Goal: Task Accomplishment & Management: Complete application form

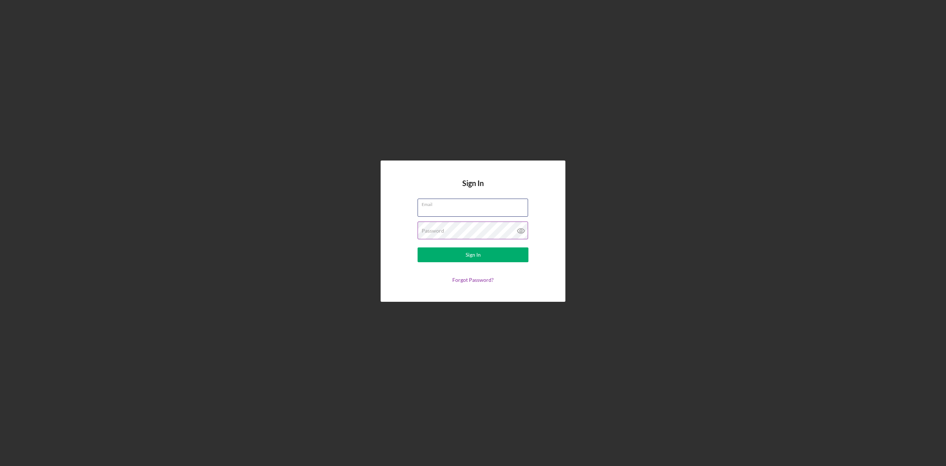
type input "[EMAIL_ADDRESS][DOMAIN_NAME]"
click at [472, 255] on div "Sign In" at bounding box center [473, 254] width 15 height 15
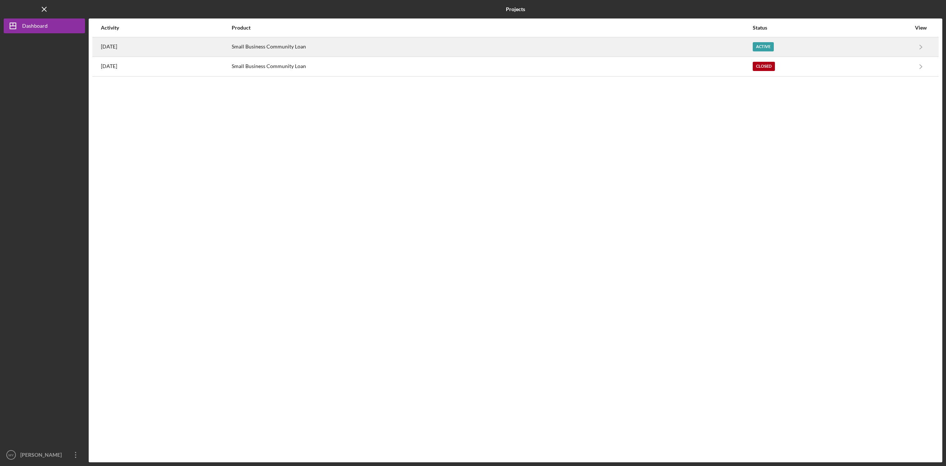
click at [774, 49] on div "Active" at bounding box center [763, 46] width 21 height 9
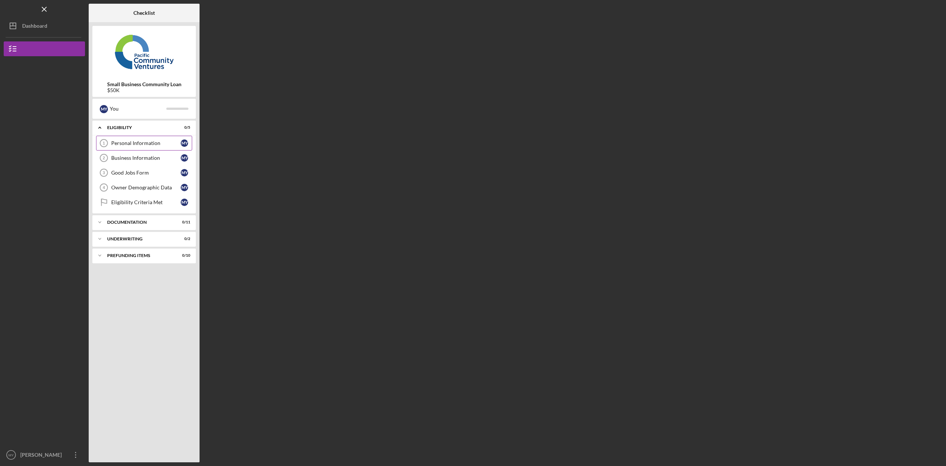
click at [148, 142] on div "Personal Information" at bounding box center [146, 143] width 70 height 6
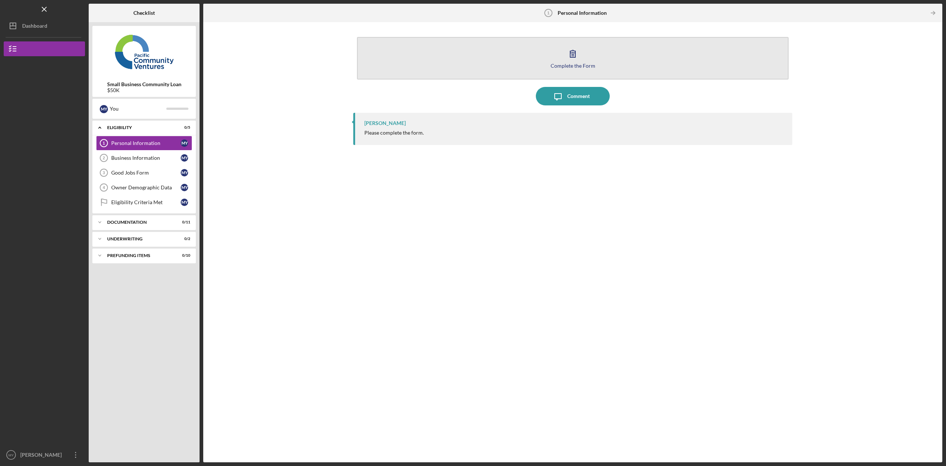
click at [577, 56] on icon "button" at bounding box center [573, 53] width 18 height 18
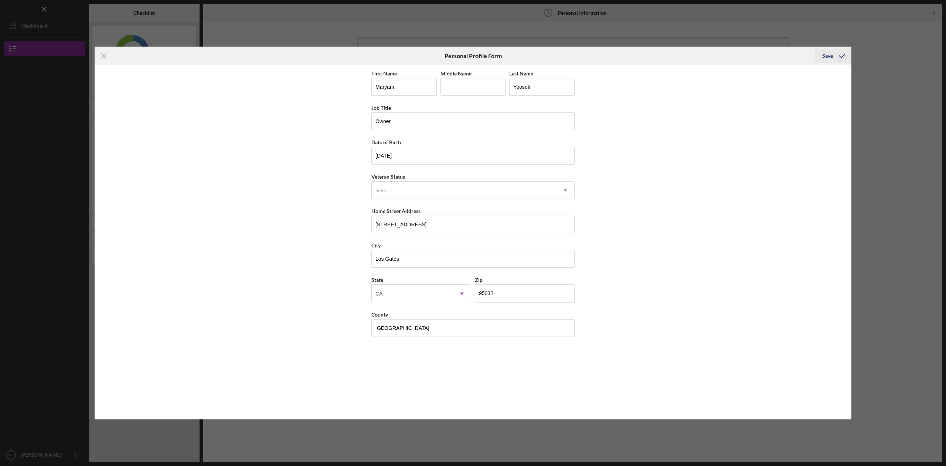
click at [830, 56] on div "Save" at bounding box center [828, 55] width 11 height 15
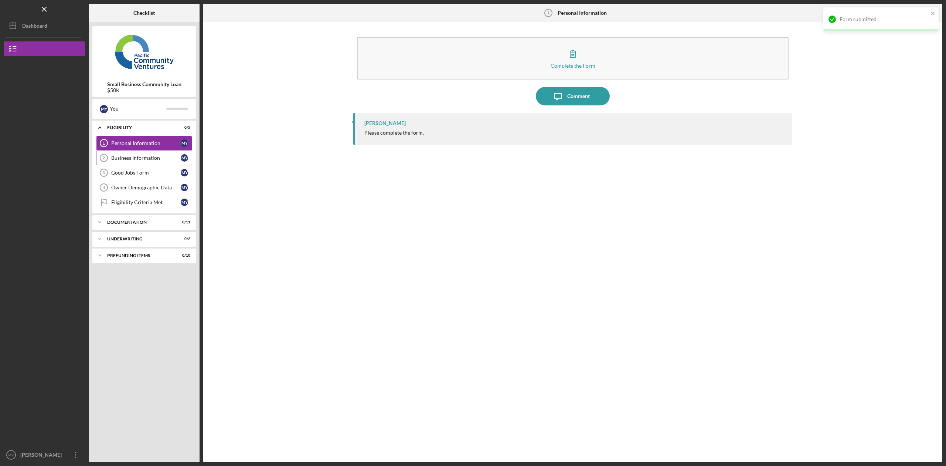
click at [147, 158] on div "Business Information" at bounding box center [146, 158] width 70 height 6
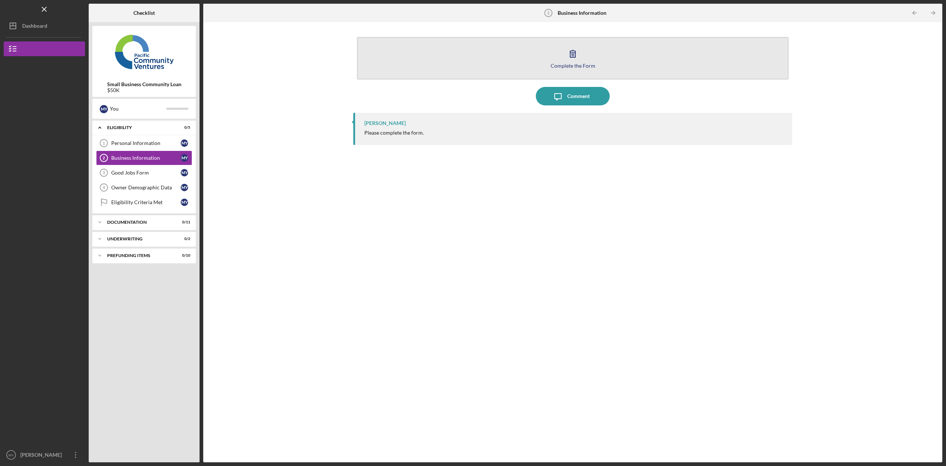
click at [577, 60] on icon "button" at bounding box center [573, 53] width 18 height 18
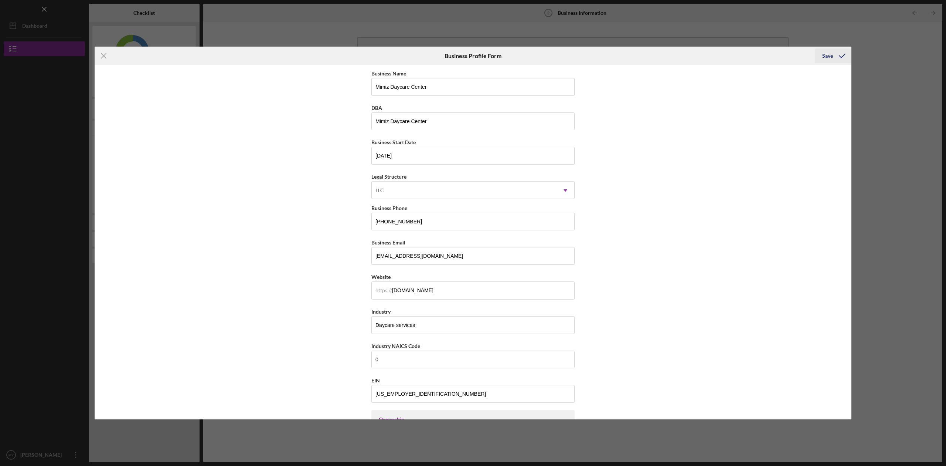
click at [828, 56] on div "Save" at bounding box center [828, 55] width 11 height 15
click at [107, 55] on icon "Icon/Menu Close" at bounding box center [104, 56] width 18 height 18
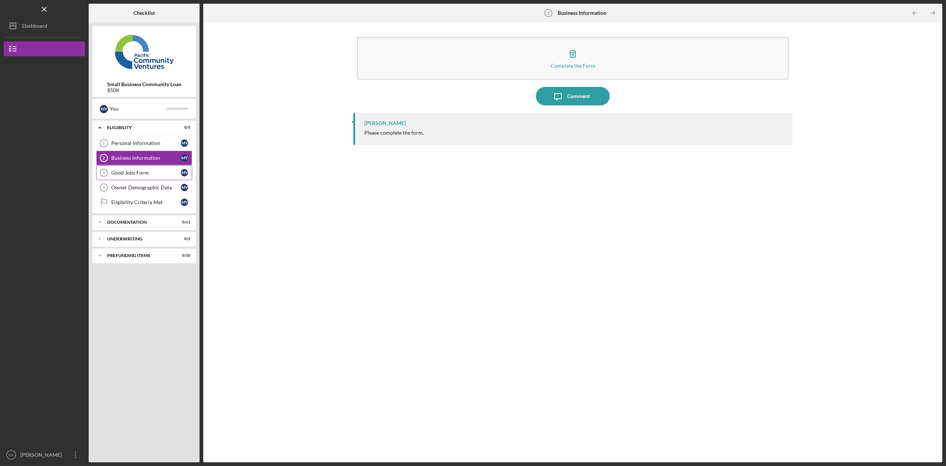
click at [137, 171] on div "Good Jobs Form" at bounding box center [146, 173] width 70 height 6
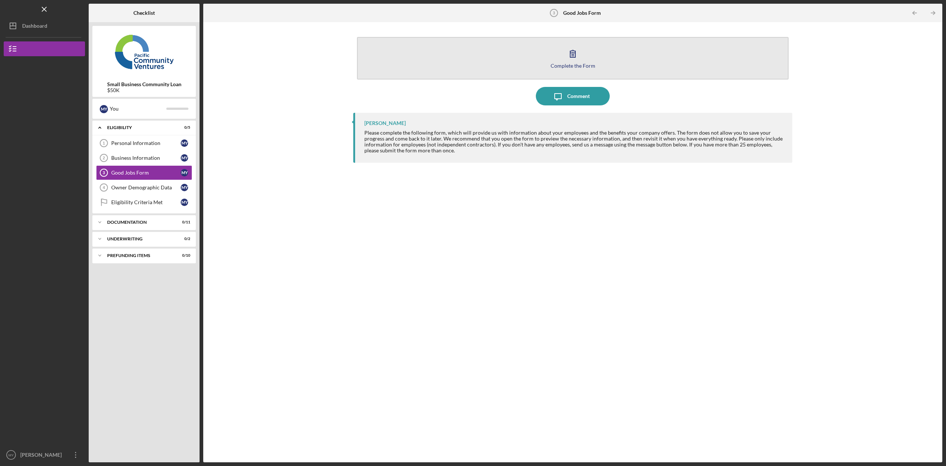
click at [575, 63] on div "Complete the Form" at bounding box center [573, 66] width 45 height 6
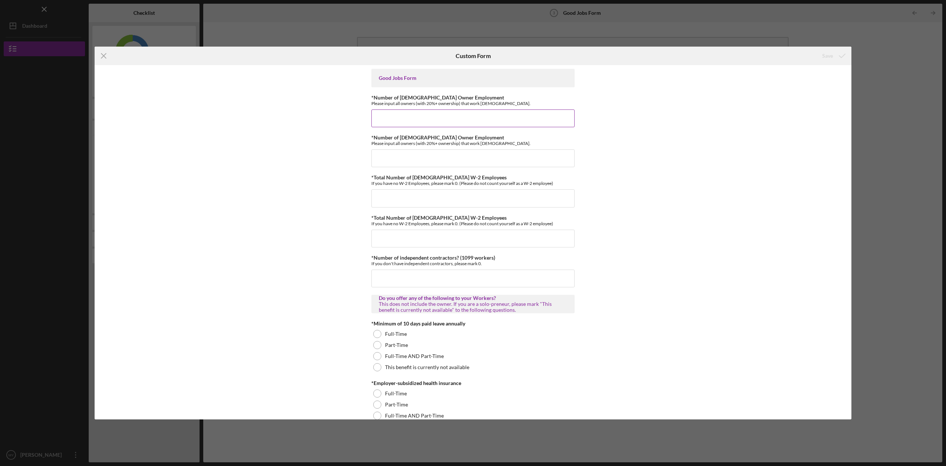
click at [394, 116] on input "*Number of [DEMOGRAPHIC_DATA] Owner Employment" at bounding box center [473, 118] width 203 height 18
type input "11"
click at [401, 151] on input "*Number of [DEMOGRAPHIC_DATA] Owner Employment" at bounding box center [473, 158] width 203 height 18
type input "1"
click at [382, 114] on input "11" at bounding box center [473, 118] width 203 height 18
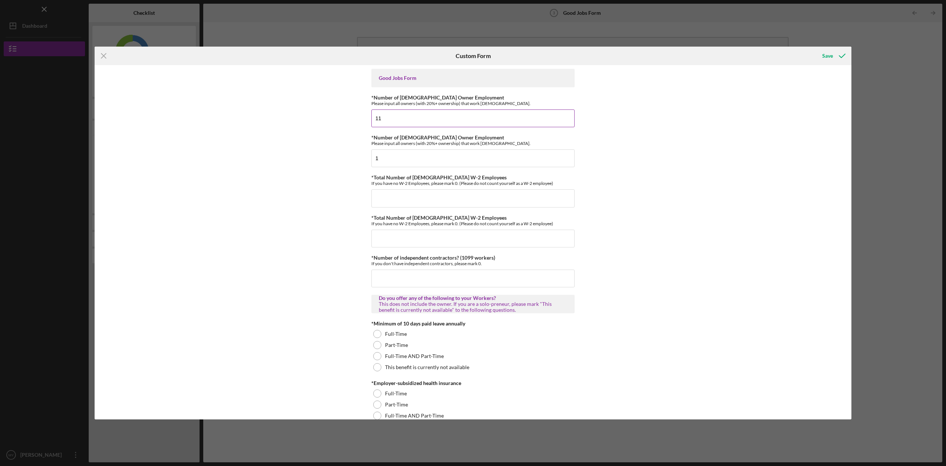
click at [386, 118] on input "11" at bounding box center [473, 118] width 203 height 18
type input "10"
click at [410, 191] on input "*Total Number of [DEMOGRAPHIC_DATA] W-2 Employees" at bounding box center [473, 198] width 203 height 18
type input "10"
click at [389, 231] on input "*Total Number of [DEMOGRAPHIC_DATA] W-2 Employees" at bounding box center [473, 239] width 203 height 18
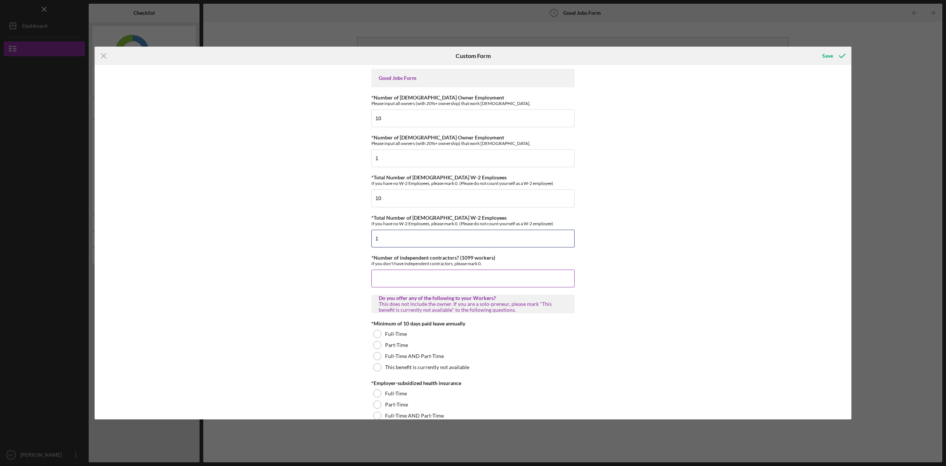
type input "1"
click at [401, 274] on input "*Number of independent contractors? (1099 workers)" at bounding box center [473, 279] width 203 height 18
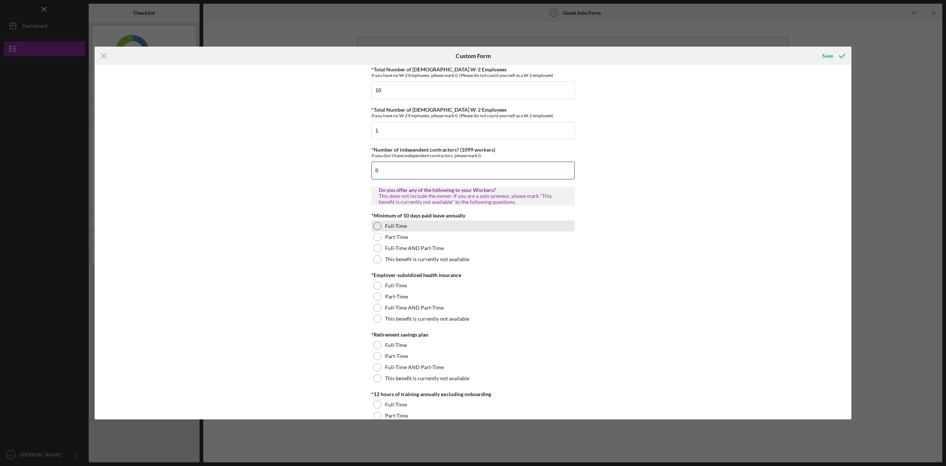
scroll to position [108, 0]
type input "0"
click at [383, 261] on div "This benefit is currently not available" at bounding box center [473, 259] width 203 height 11
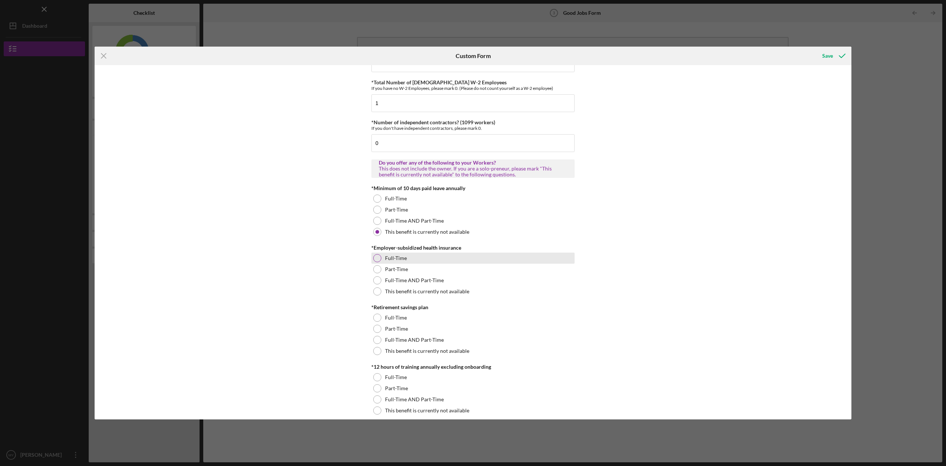
scroll to position [138, 0]
click at [378, 255] on div at bounding box center [377, 256] width 8 height 8
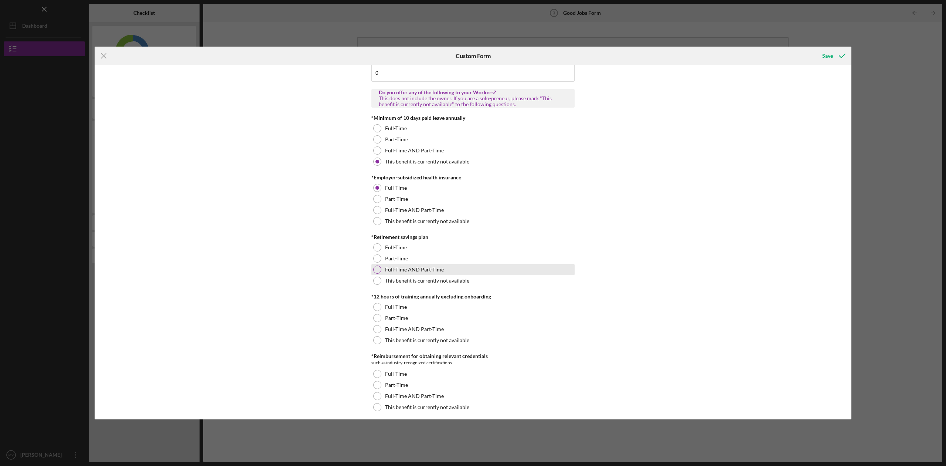
scroll to position [211, 0]
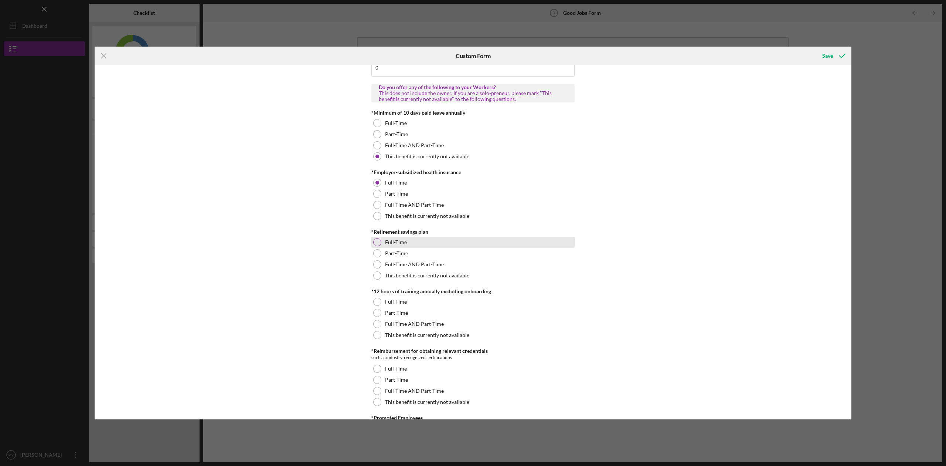
click at [376, 241] on div at bounding box center [377, 242] width 8 height 8
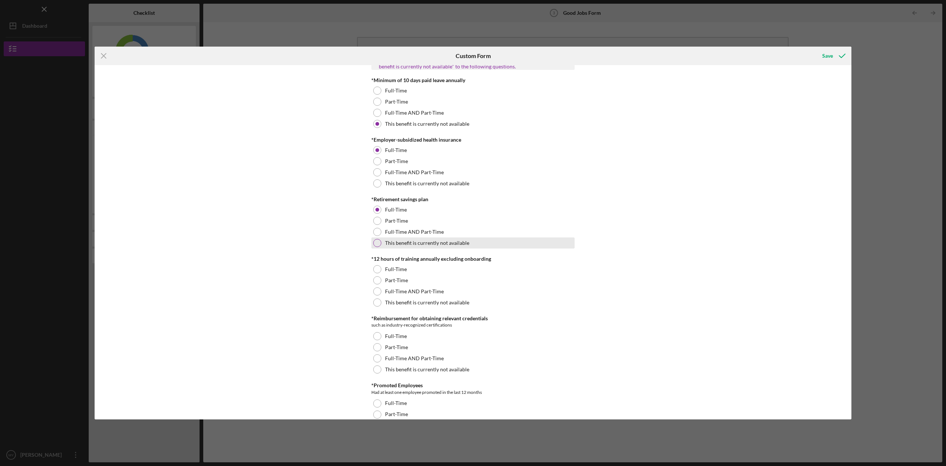
scroll to position [247, 0]
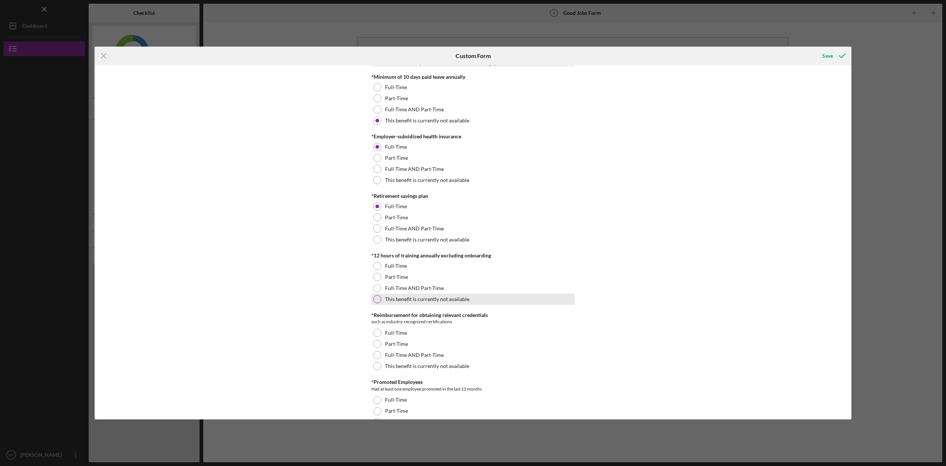
click at [376, 298] on div at bounding box center [377, 299] width 8 height 8
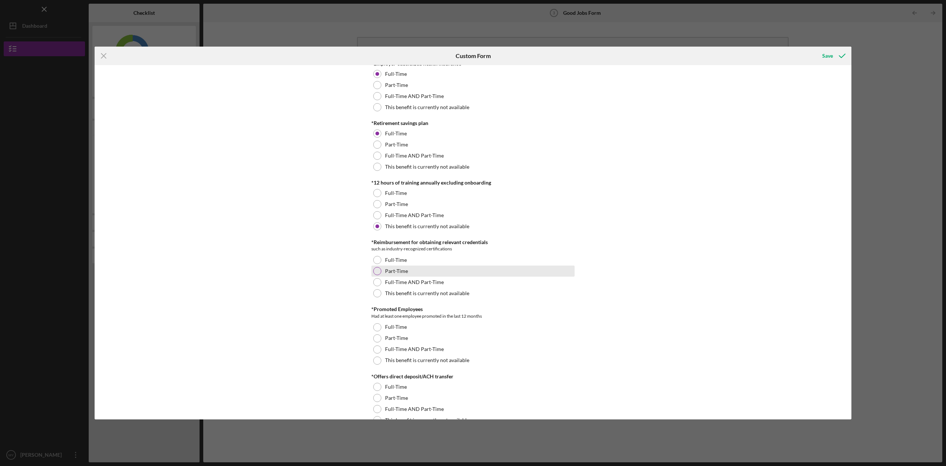
scroll to position [323, 0]
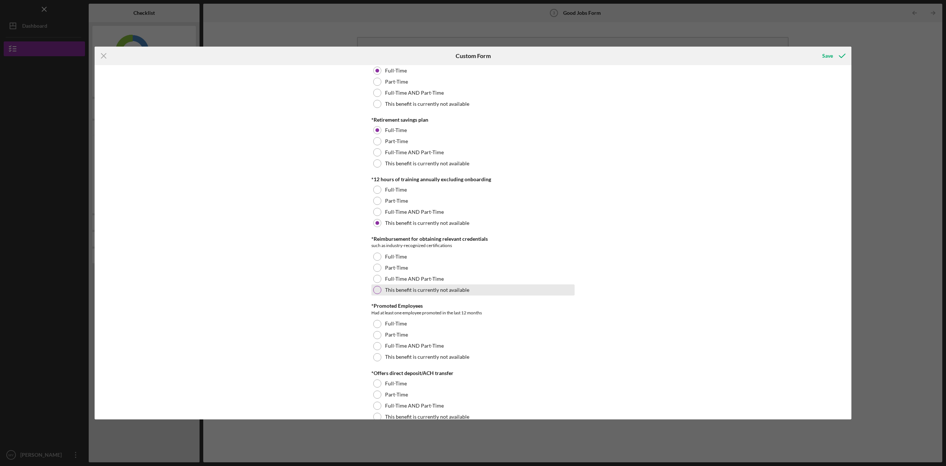
click at [378, 288] on div at bounding box center [377, 290] width 8 height 8
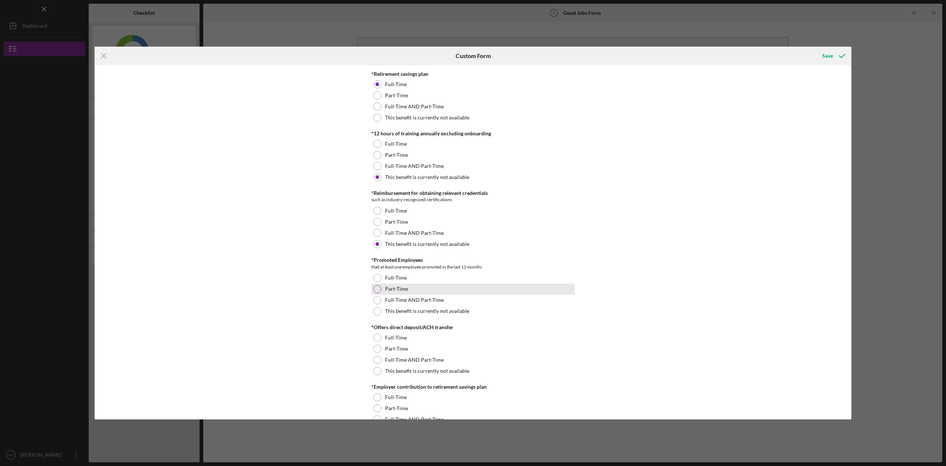
scroll to position [369, 0]
click at [377, 312] on div at bounding box center [377, 311] width 8 height 8
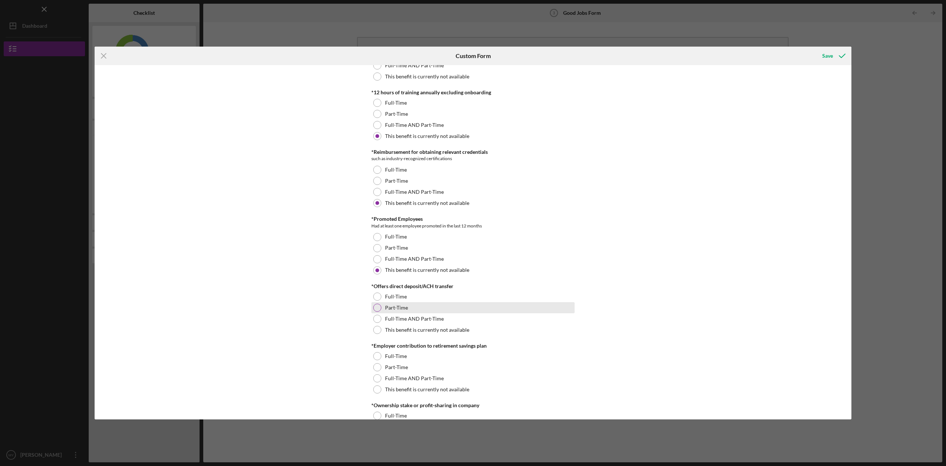
scroll to position [420, 0]
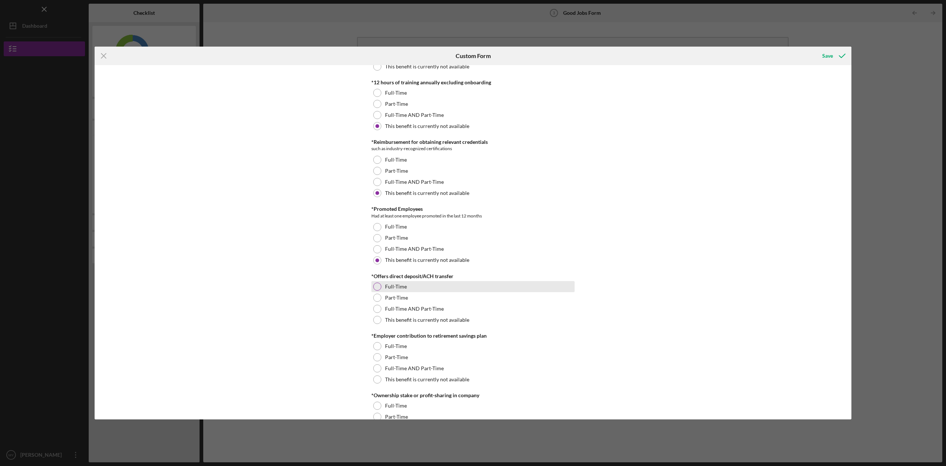
drag, startPoint x: 379, startPoint y: 285, endPoint x: 419, endPoint y: 287, distance: 40.3
click at [379, 285] on div at bounding box center [377, 286] width 8 height 8
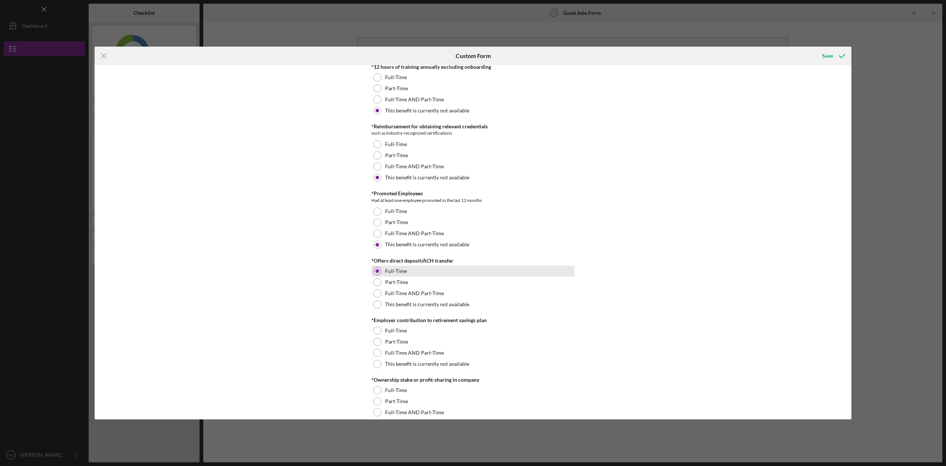
scroll to position [443, 0]
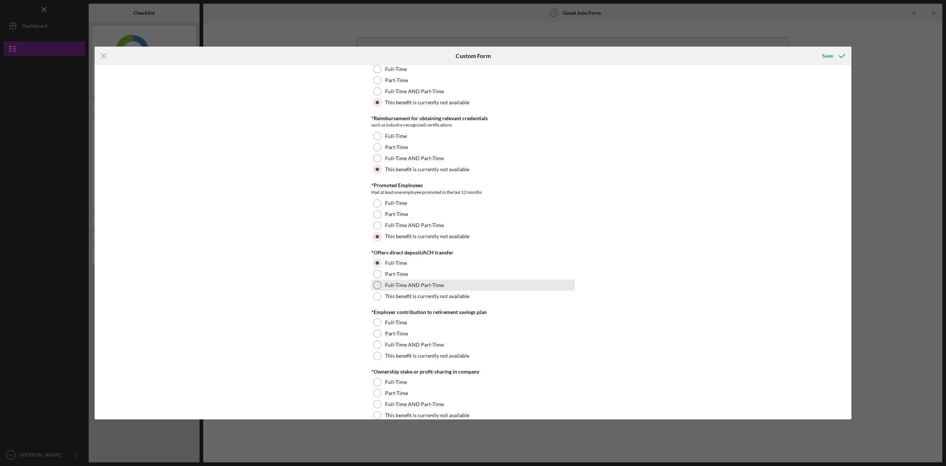
click at [378, 284] on div at bounding box center [377, 285] width 8 height 8
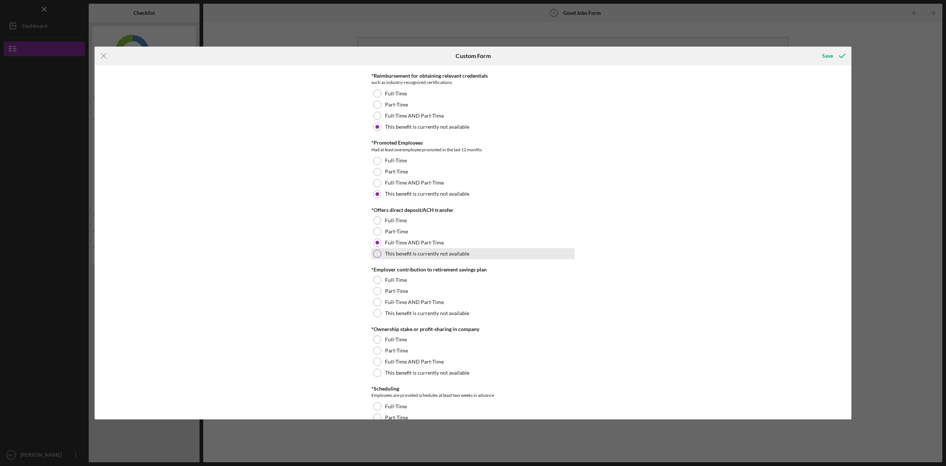
scroll to position [490, 0]
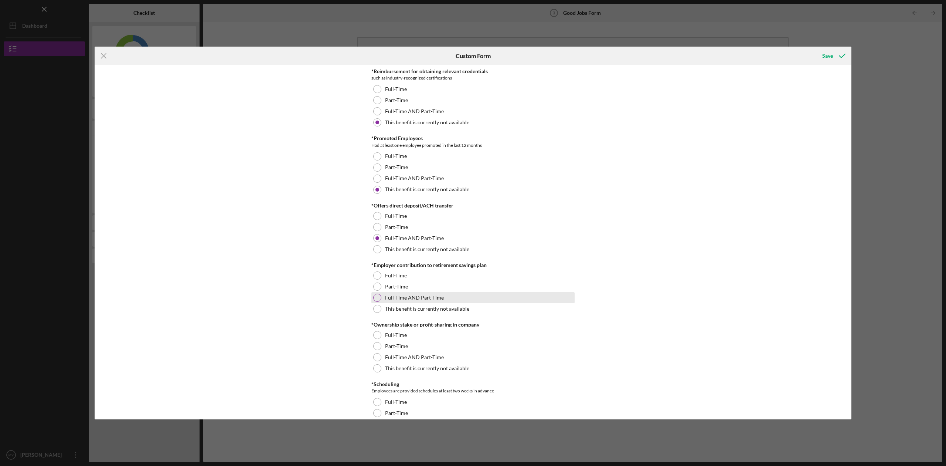
click at [377, 297] on div at bounding box center [377, 298] width 8 height 8
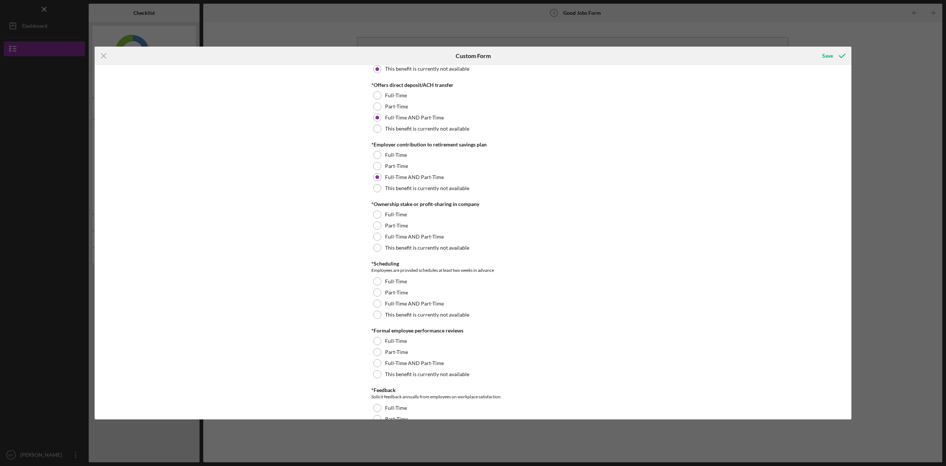
scroll to position [612, 0]
click at [377, 244] on div at bounding box center [377, 247] width 8 height 8
click at [375, 300] on div at bounding box center [377, 302] width 8 height 8
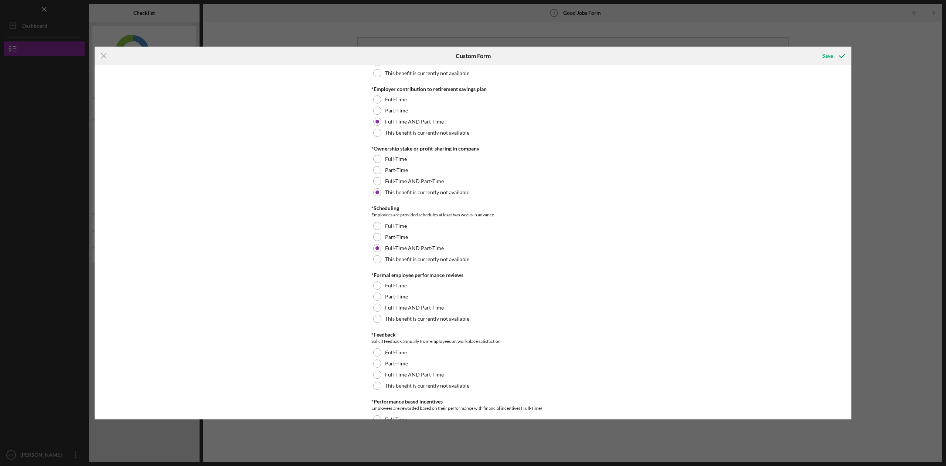
scroll to position [668, 0]
drag, startPoint x: 376, startPoint y: 304, endPoint x: 392, endPoint y: 296, distance: 17.2
click at [377, 304] on div at bounding box center [377, 306] width 8 height 8
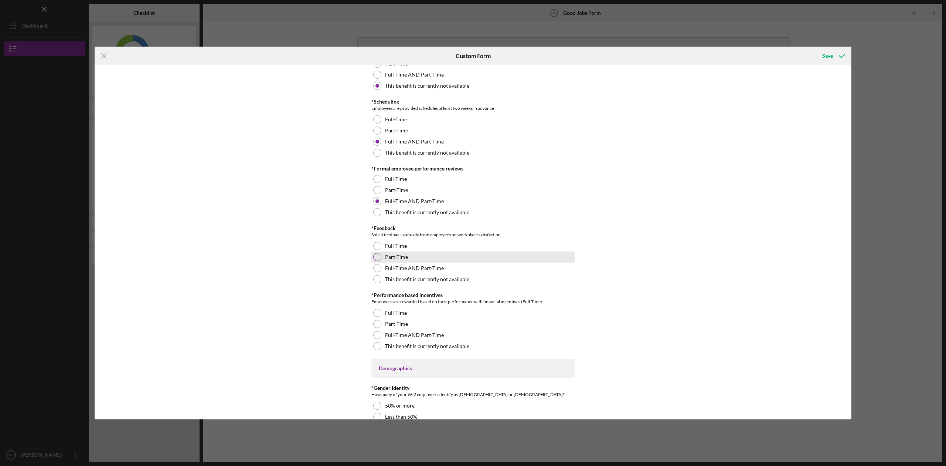
scroll to position [774, 0]
drag, startPoint x: 379, startPoint y: 266, endPoint x: 397, endPoint y: 264, distance: 17.9
click at [379, 266] on div at bounding box center [377, 266] width 8 height 8
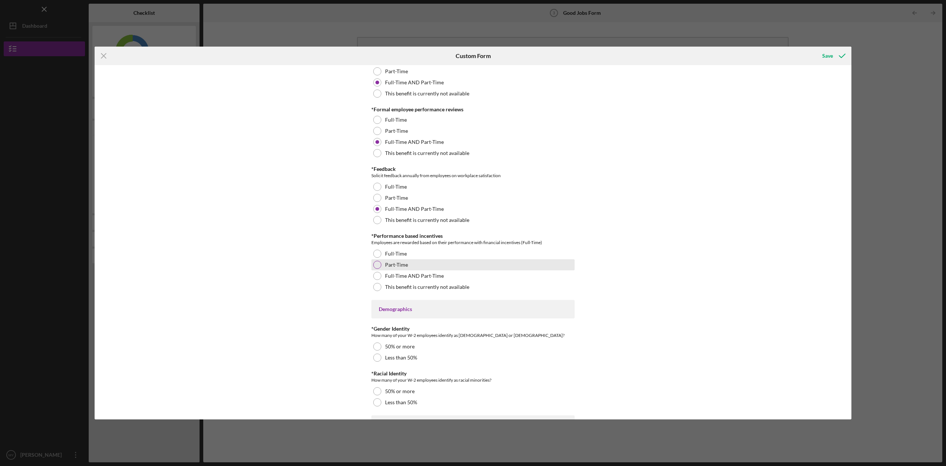
scroll to position [832, 0]
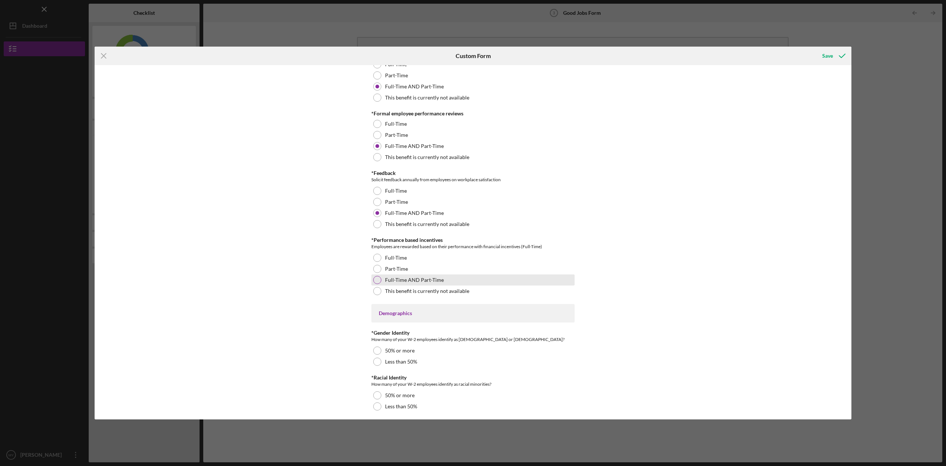
click at [378, 278] on div at bounding box center [377, 280] width 8 height 8
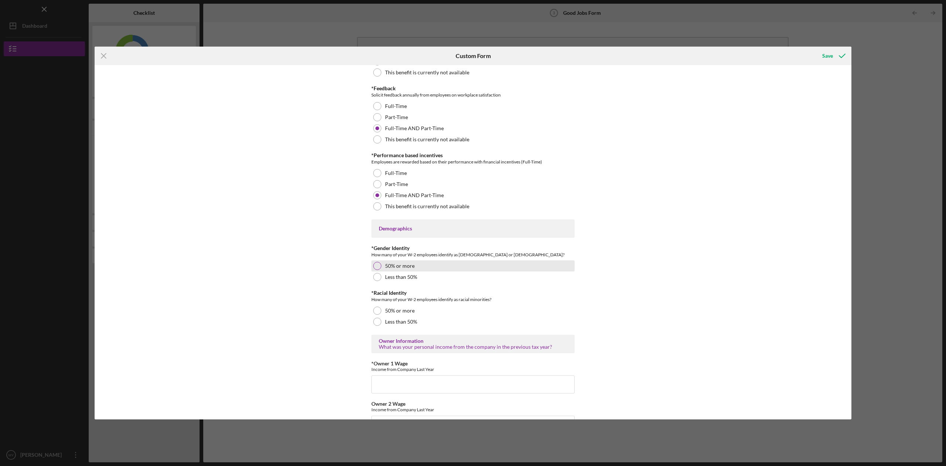
scroll to position [911, 0]
drag, startPoint x: 377, startPoint y: 266, endPoint x: 452, endPoint y: 267, distance: 75.1
click at [377, 266] on div at bounding box center [377, 267] width 8 height 8
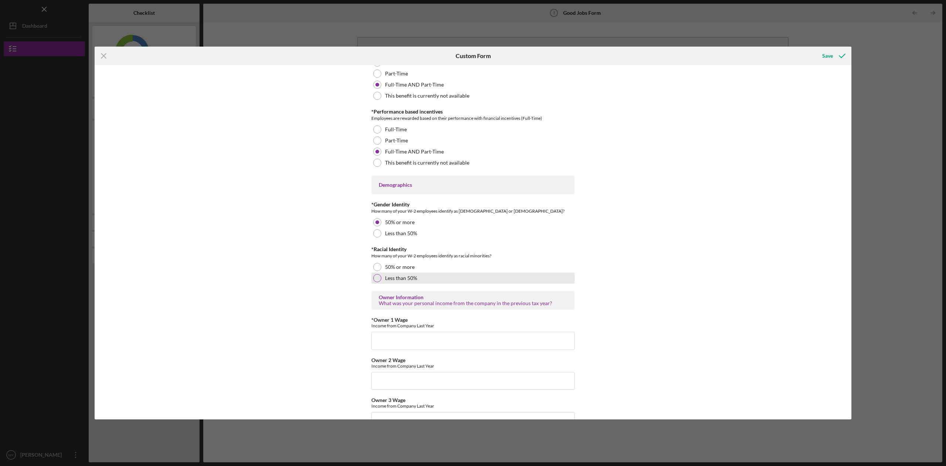
scroll to position [967, 0]
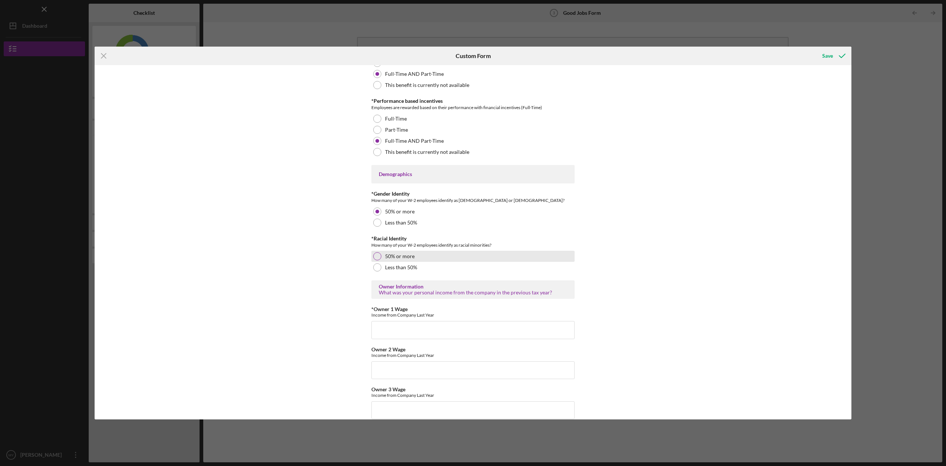
drag, startPoint x: 375, startPoint y: 255, endPoint x: 385, endPoint y: 257, distance: 9.7
click at [375, 255] on div at bounding box center [377, 256] width 8 height 8
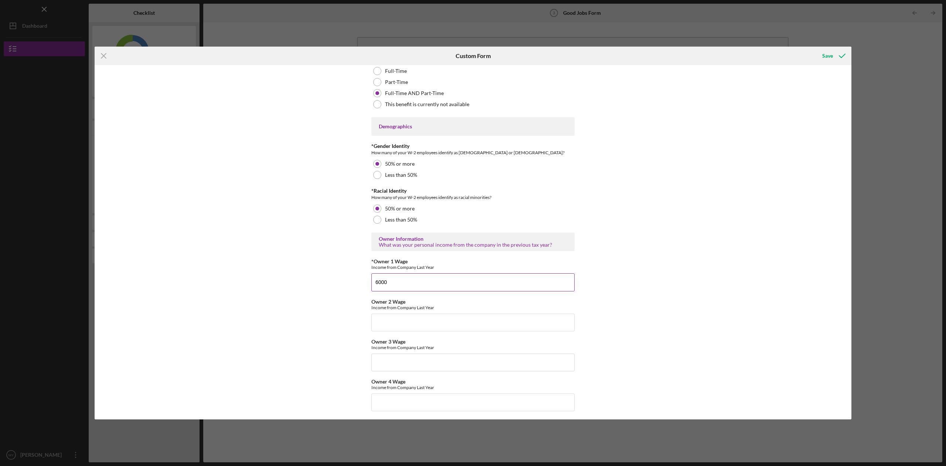
scroll to position [1018, 0]
type input "60000"
type input "$9,000"
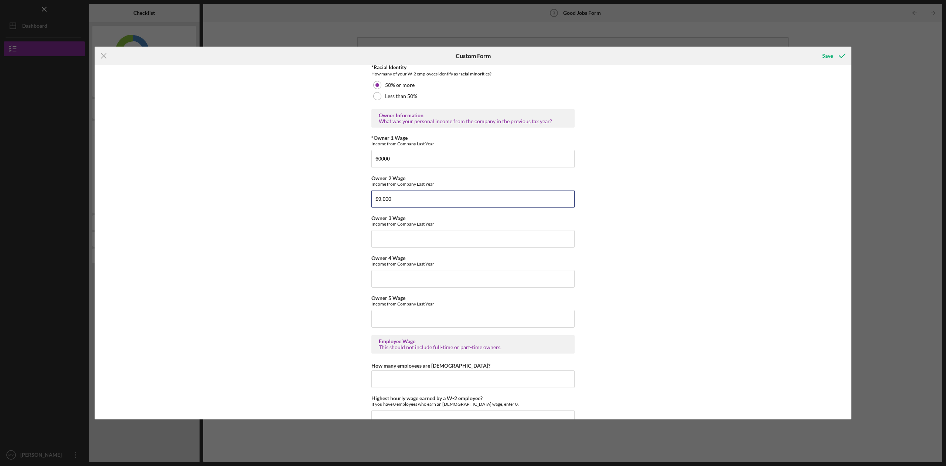
scroll to position [1151, 0]
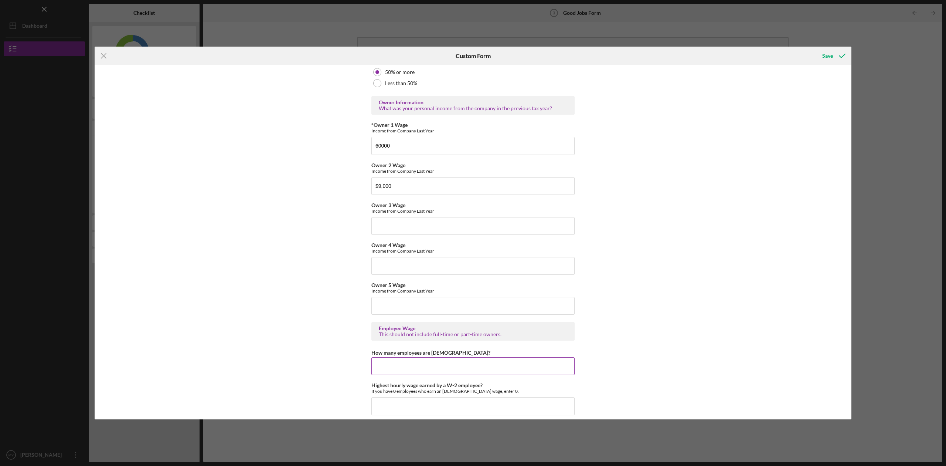
click at [400, 362] on input "How many employees are [DEMOGRAPHIC_DATA]?" at bounding box center [473, 366] width 203 height 18
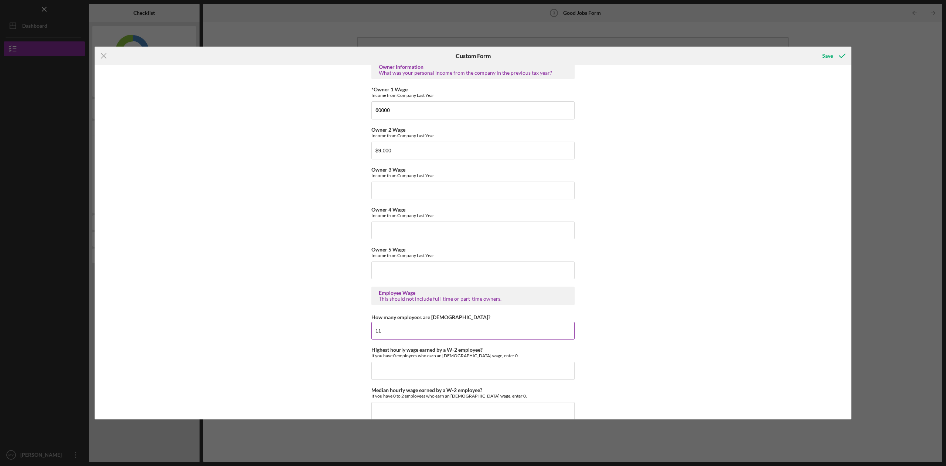
scroll to position [1193, 0]
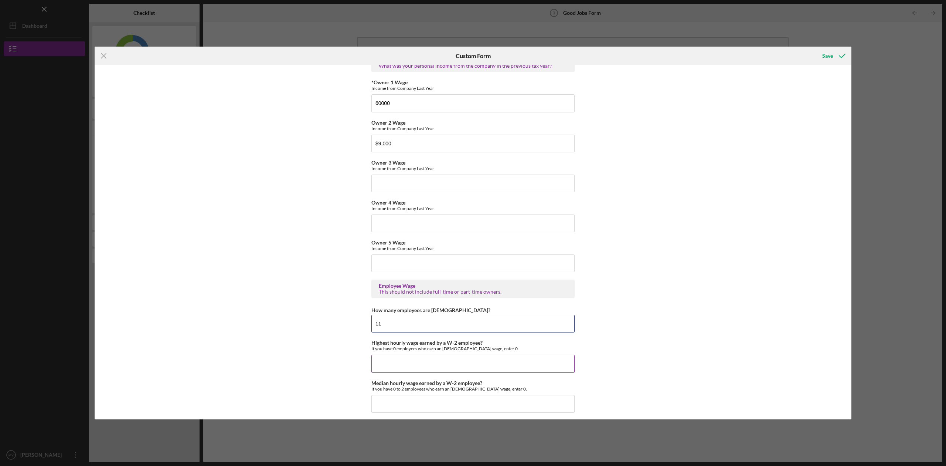
type input "11"
click at [397, 359] on input "Highest hourly wage earned by a W-2 employee?" at bounding box center [473, 364] width 203 height 18
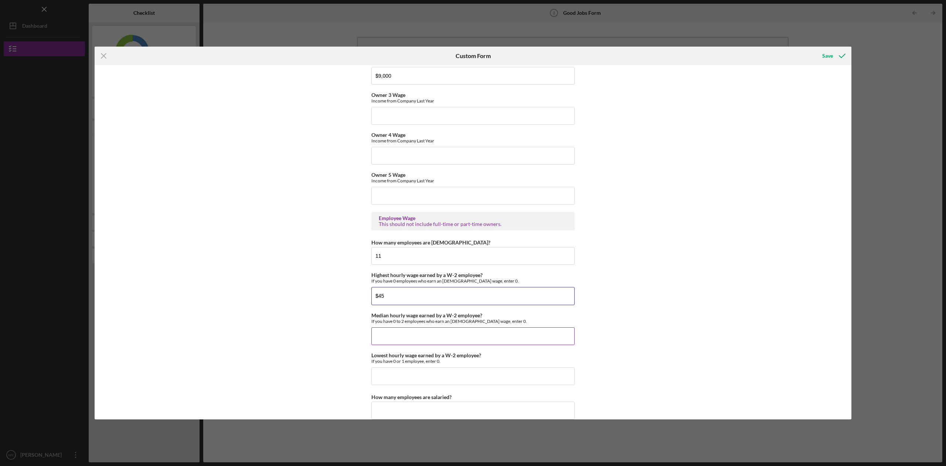
scroll to position [1259, 0]
type input "$45"
click at [386, 335] on input "Median hourly wage earned by a W-2 employee?" at bounding box center [473, 338] width 203 height 18
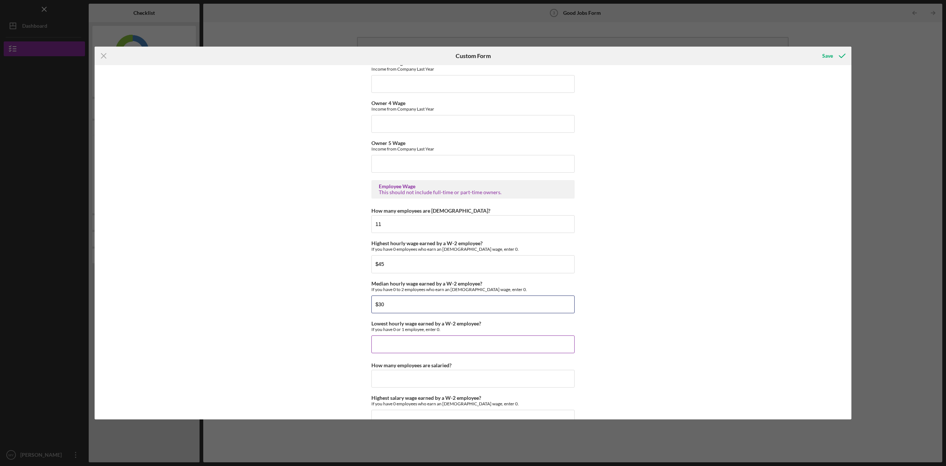
scroll to position [1295, 0]
type input "$30"
click at [389, 338] on input "Lowest hourly wage earned by a W-2 employee?" at bounding box center [473, 342] width 203 height 18
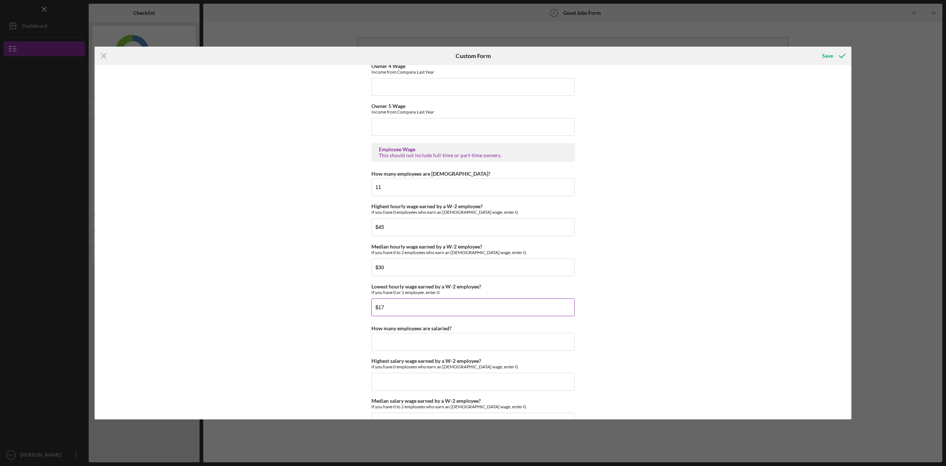
scroll to position [1330, 0]
type input "$17"
click at [413, 338] on input "How many employees are salaried?" at bounding box center [473, 341] width 203 height 18
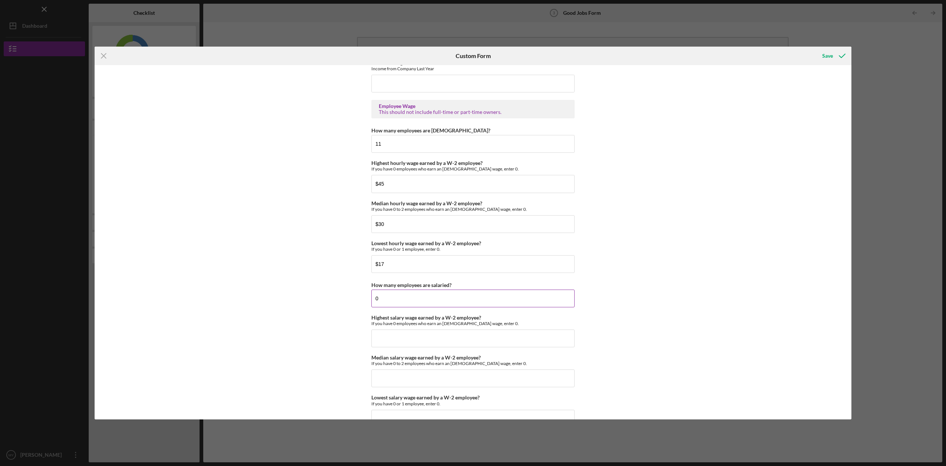
scroll to position [1377, 0]
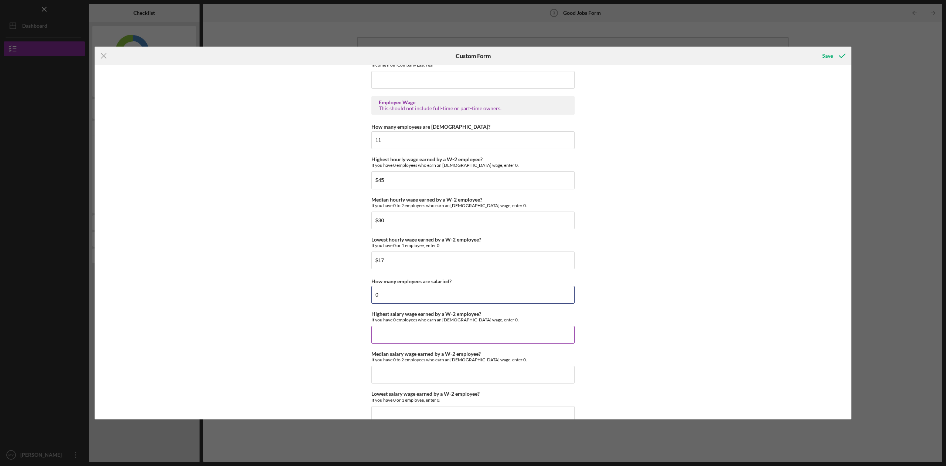
type input "0"
drag, startPoint x: 389, startPoint y: 331, endPoint x: 396, endPoint y: 331, distance: 7.1
click at [389, 331] on input "Highest salary wage earned by a W-2 employee?" at bounding box center [473, 335] width 203 height 18
type input "$0"
click at [380, 370] on input "Median salary wage earned by a W-2 employee?" at bounding box center [473, 375] width 203 height 18
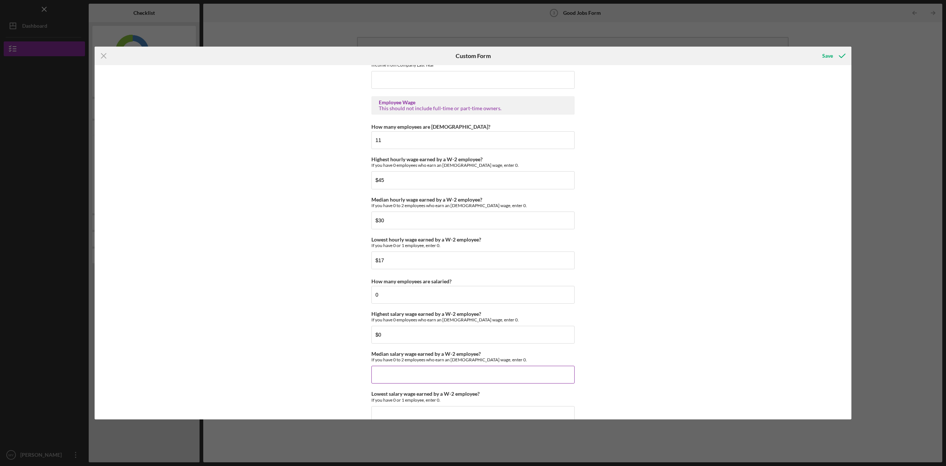
type input "$0"
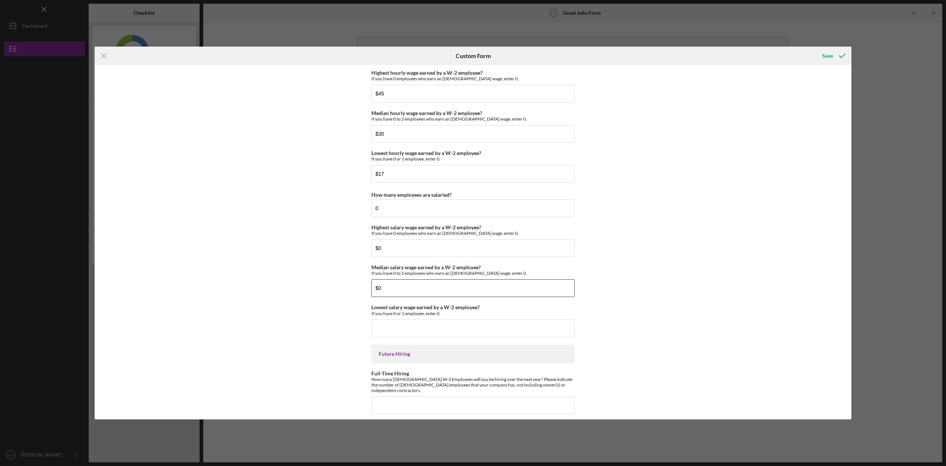
scroll to position [1469, 0]
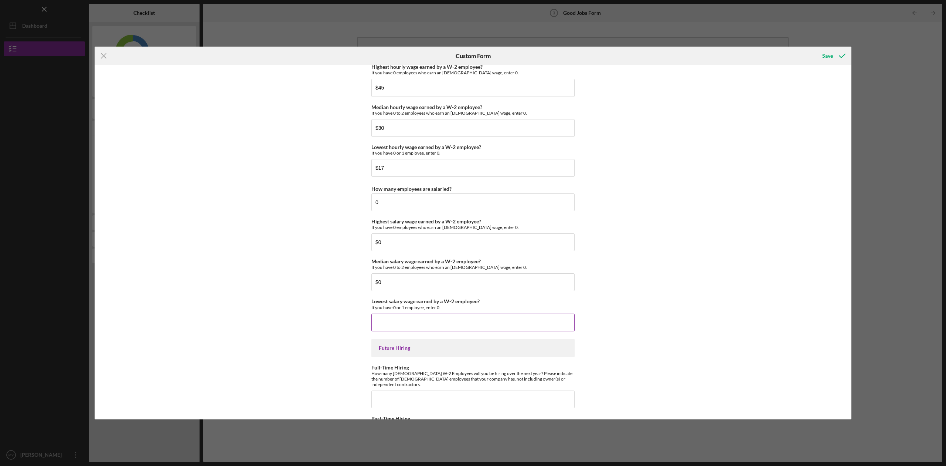
click at [388, 322] on input "Lowest salary wage earned by a W-2 employee?" at bounding box center [473, 322] width 203 height 18
type input "$0"
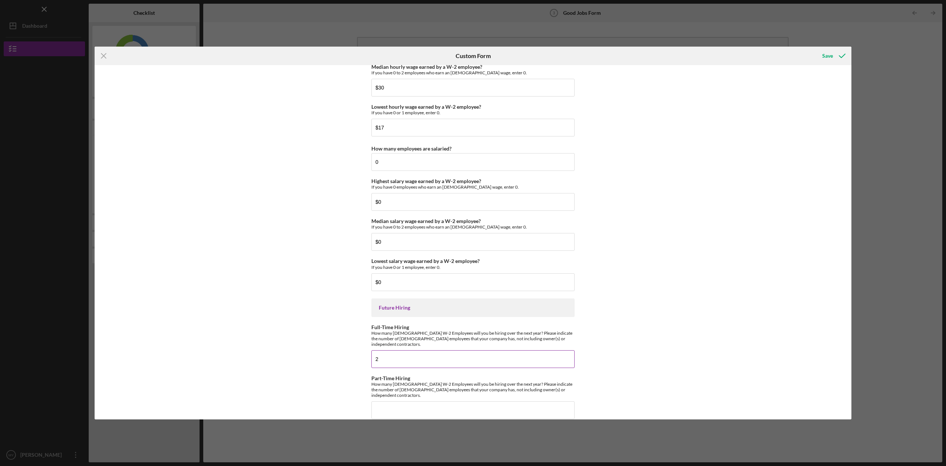
scroll to position [1507, 0]
type input "2"
type input "0"
click at [827, 54] on div "Save" at bounding box center [828, 55] width 11 height 15
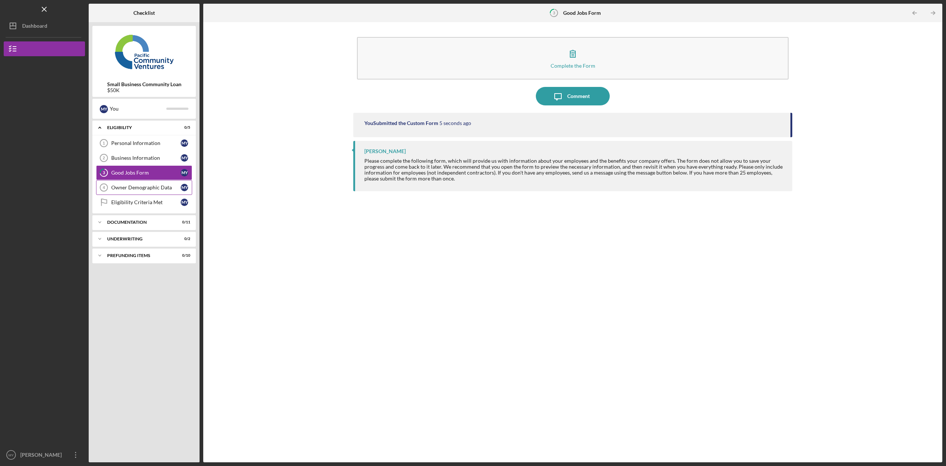
click at [140, 186] on div "Owner Demographic Data" at bounding box center [146, 187] width 70 height 6
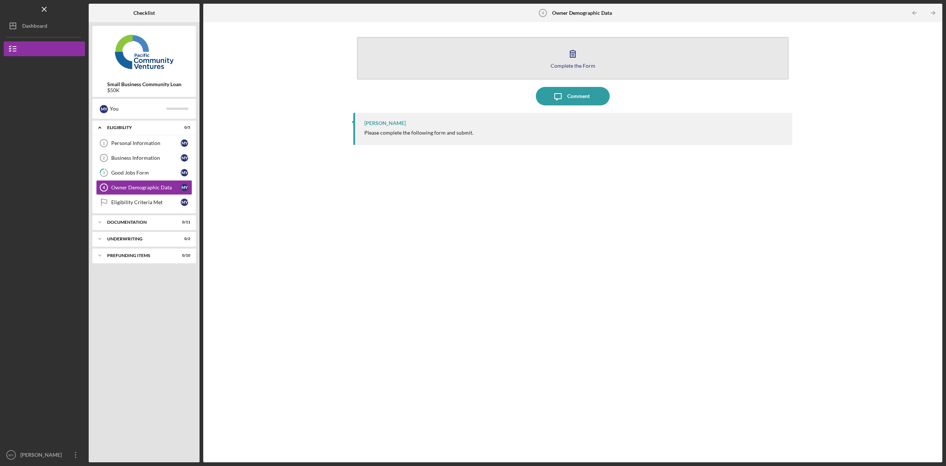
click at [587, 64] on div "Complete the Form" at bounding box center [573, 66] width 45 height 6
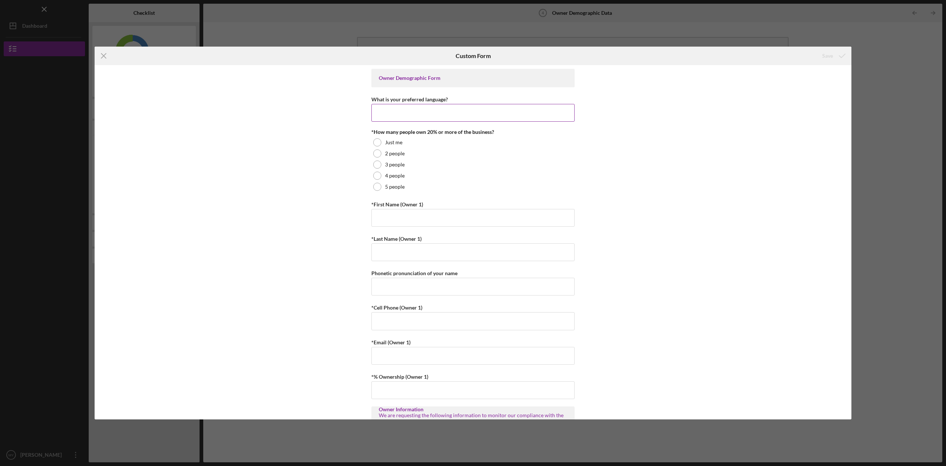
click at [417, 111] on input "What is your preferred language?" at bounding box center [473, 113] width 203 height 18
type input "English"
click at [378, 152] on div at bounding box center [377, 153] width 8 height 8
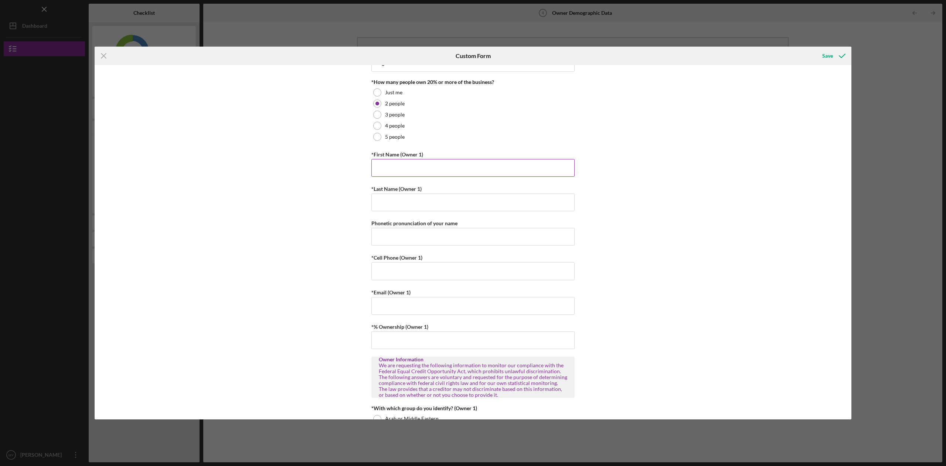
scroll to position [53, 0]
type input "Maryam"
drag, startPoint x: 482, startPoint y: 199, endPoint x: 465, endPoint y: 200, distance: 16.7
type input "Yoosefi"
type input "[PHONE_NUMBER]"
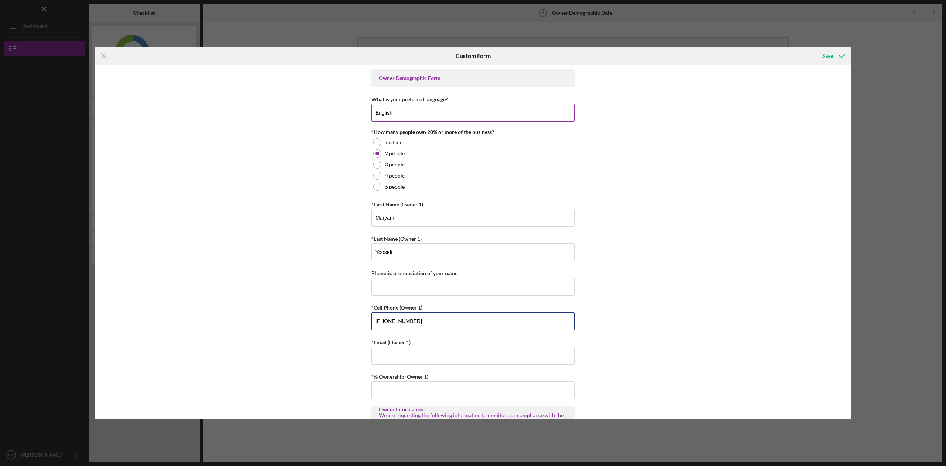
scroll to position [0, 0]
click at [379, 143] on div at bounding box center [377, 142] width 8 height 8
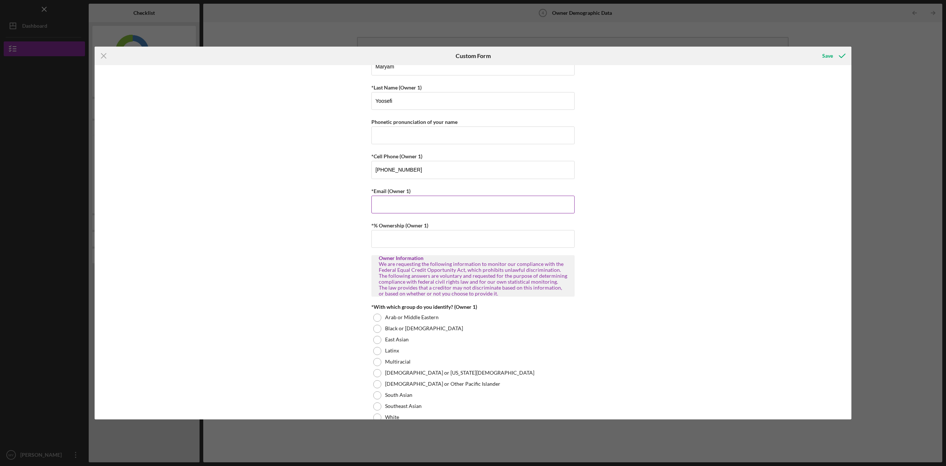
scroll to position [157, 0]
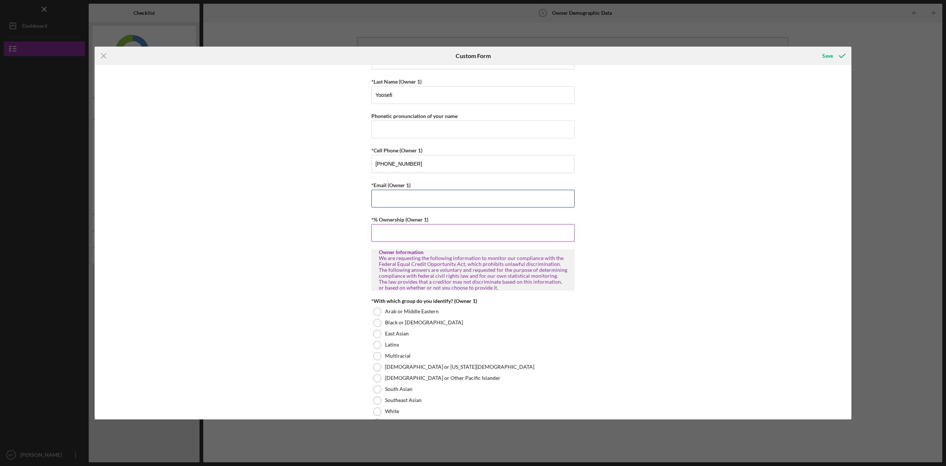
type input "[EMAIL_ADDRESS][DOMAIN_NAME]"
click at [403, 232] on input "*% Ownership (Owner 1)" at bounding box center [473, 233] width 203 height 18
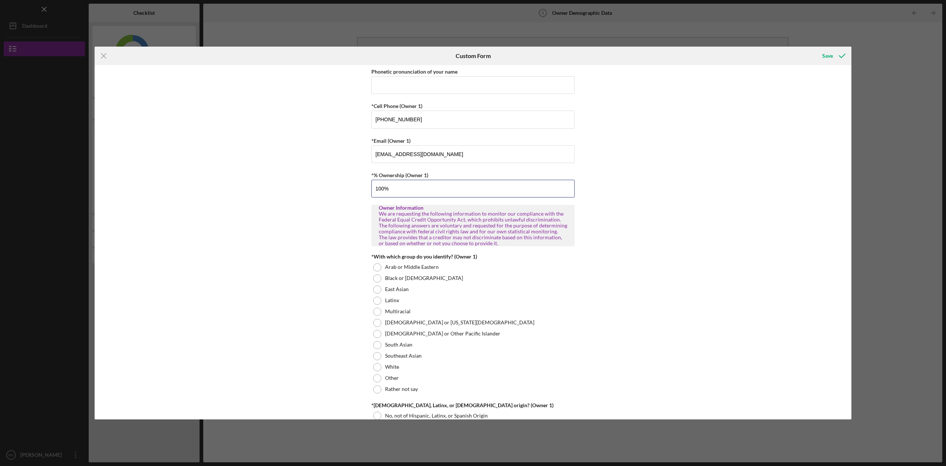
scroll to position [207, 0]
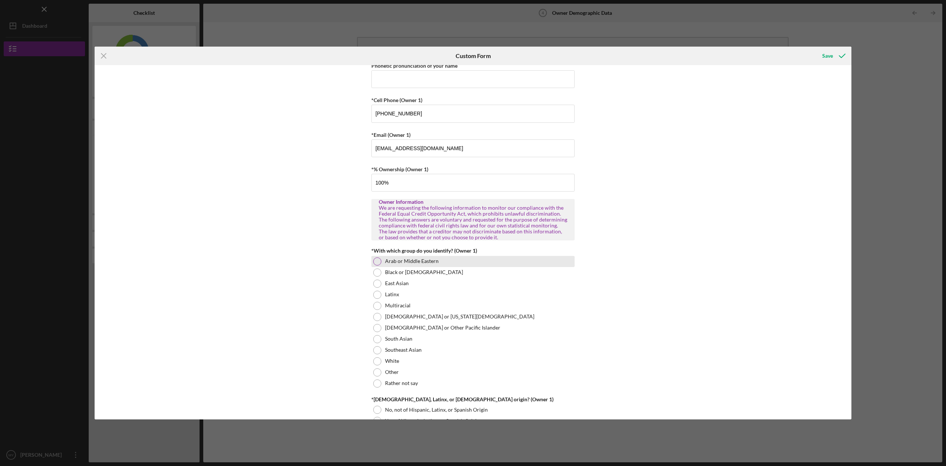
type input "100.00000%"
click at [378, 260] on div at bounding box center [377, 261] width 8 height 8
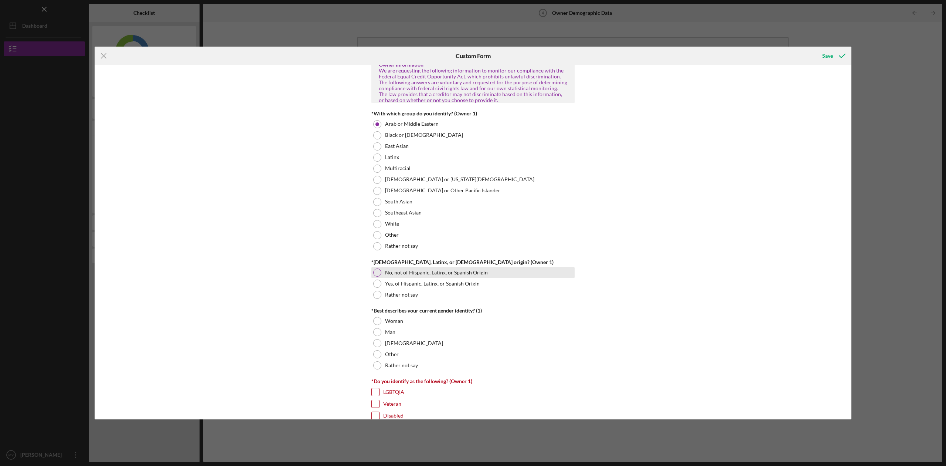
scroll to position [345, 0]
click at [374, 272] on div at bounding box center [377, 272] width 8 height 8
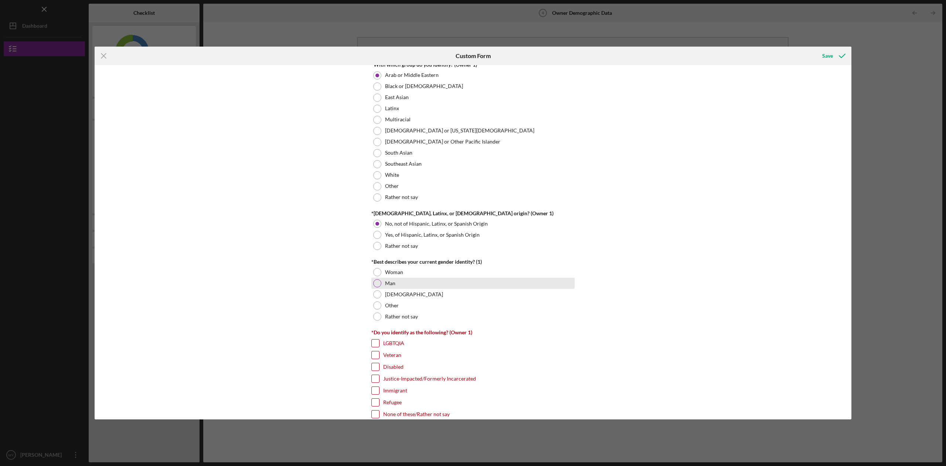
scroll to position [396, 0]
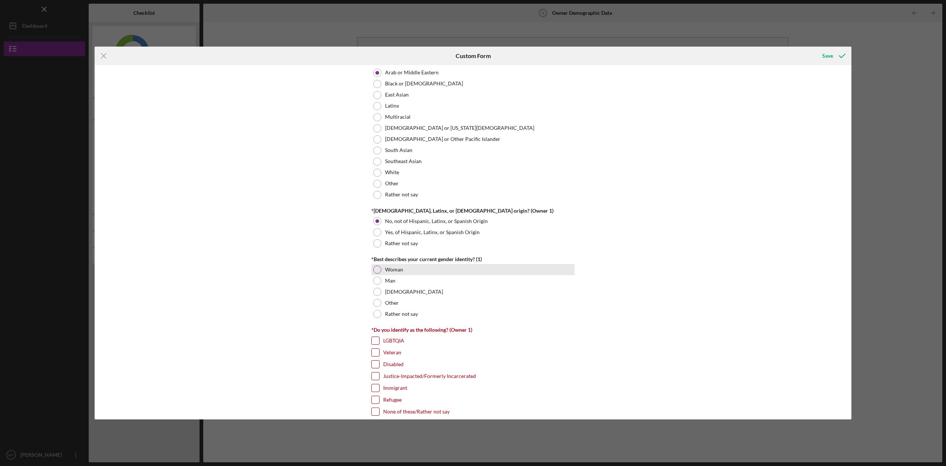
drag, startPoint x: 378, startPoint y: 268, endPoint x: 433, endPoint y: 275, distance: 56.0
click at [377, 268] on div at bounding box center [377, 269] width 8 height 8
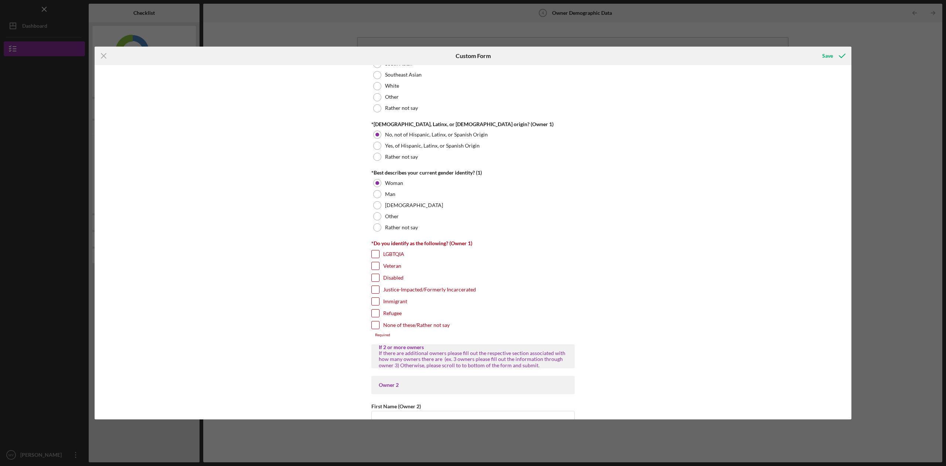
scroll to position [483, 0]
click at [376, 300] on input "Immigrant" at bounding box center [375, 300] width 7 height 7
checkbox input "true"
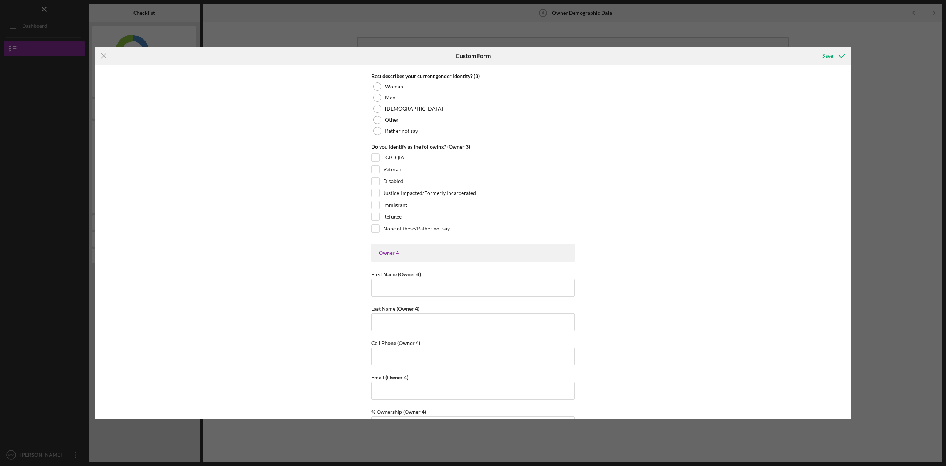
scroll to position [1742, 0]
click at [832, 55] on div "Save" at bounding box center [828, 55] width 11 height 15
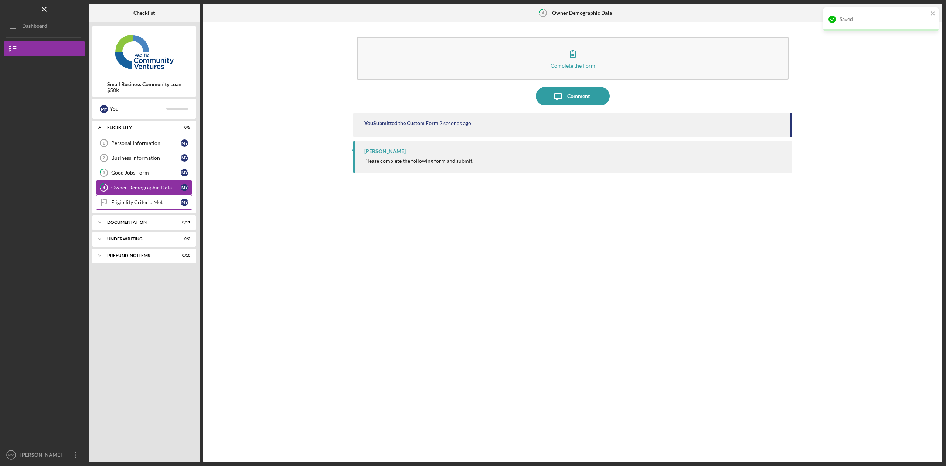
click at [148, 201] on div "Eligibility Criteria Met" at bounding box center [146, 202] width 70 height 6
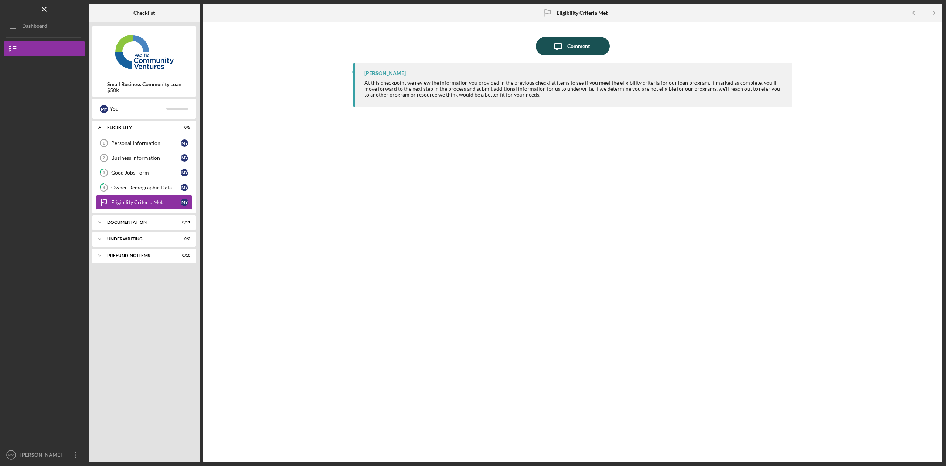
click at [575, 44] on div "Comment" at bounding box center [578, 46] width 23 height 18
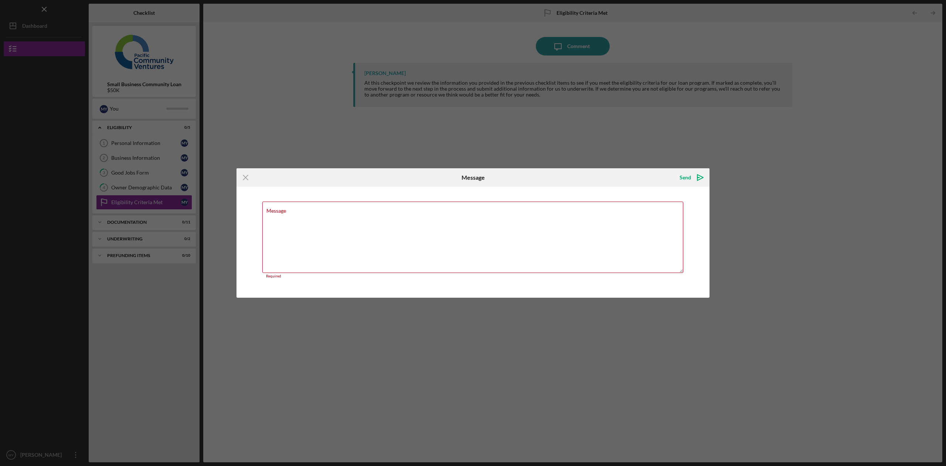
drag, startPoint x: 467, startPoint y: 146, endPoint x: 450, endPoint y: 143, distance: 17.3
click at [467, 146] on div "Icon/Menu Close Message Send Icon/icon-invite-send Message Required Cancel Send…" at bounding box center [473, 233] width 946 height 466
click at [248, 177] on icon "Icon/Menu Close" at bounding box center [246, 177] width 18 height 18
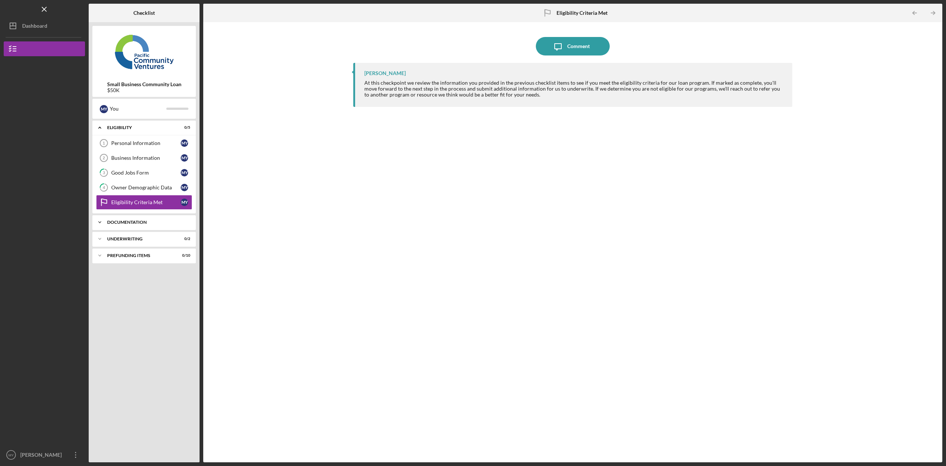
click at [129, 220] on div "Documentation" at bounding box center [146, 222] width 79 height 4
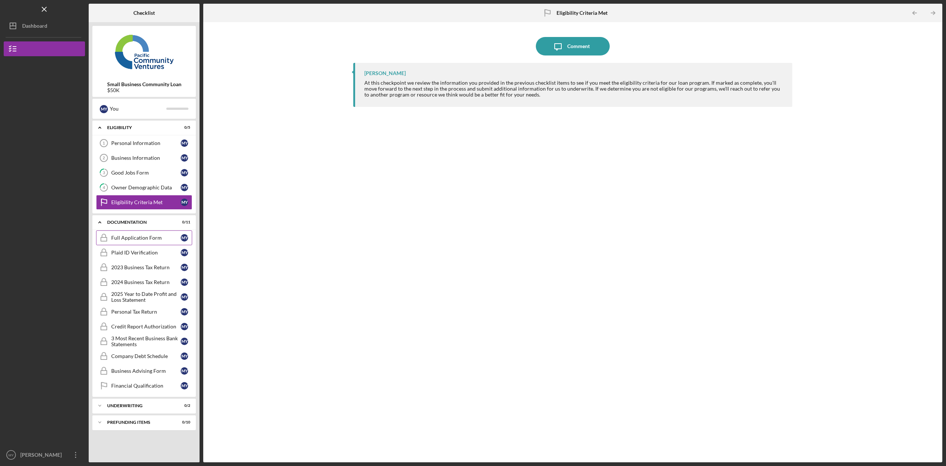
click at [133, 237] on div "Full Application Form" at bounding box center [146, 238] width 70 height 6
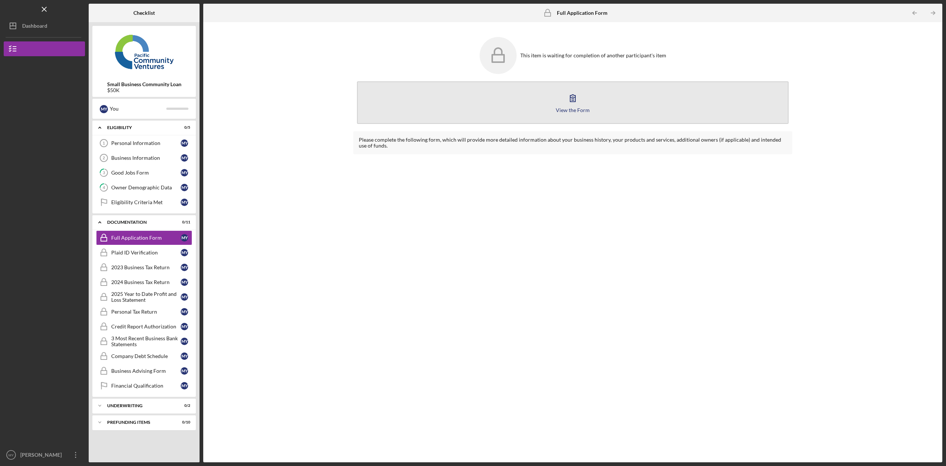
click at [573, 105] on icon "button" at bounding box center [573, 98] width 18 height 18
